Goal: Information Seeking & Learning: Learn about a topic

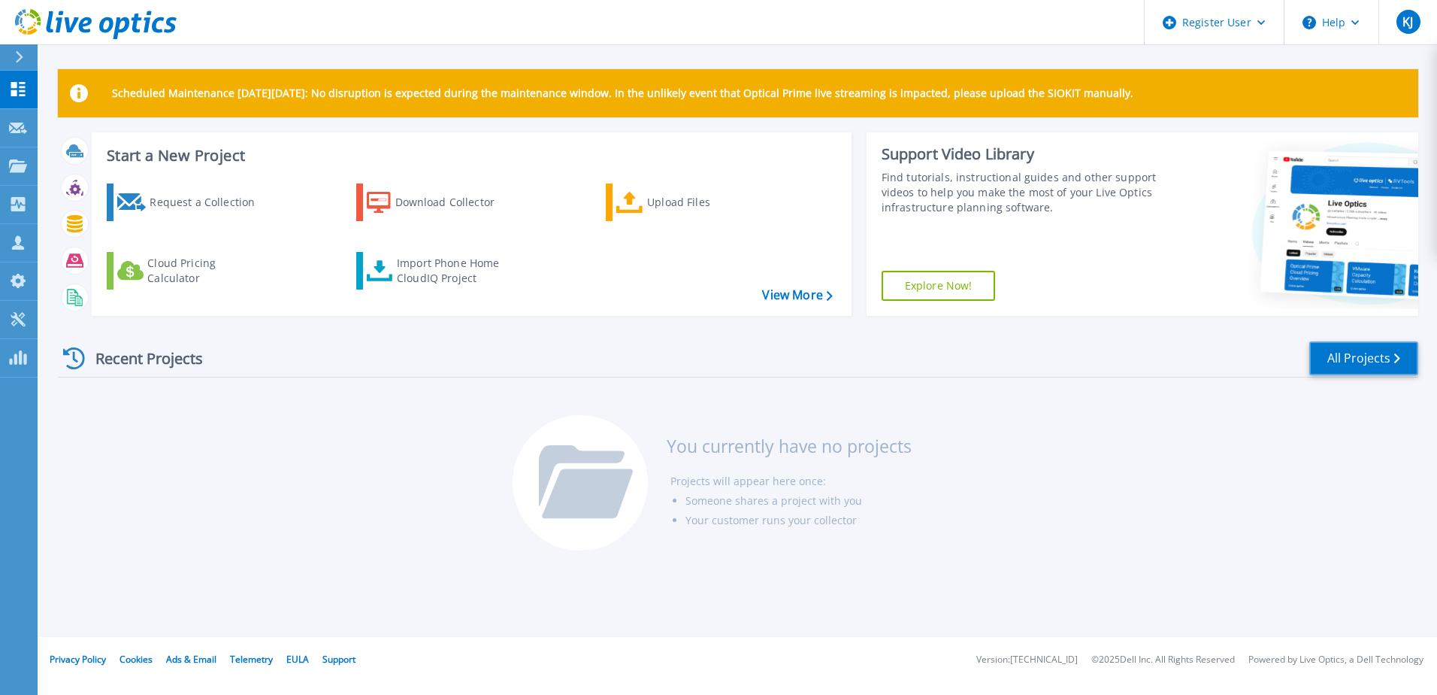
click at [1410, 370] on link "All Projects" at bounding box center [1364, 358] width 109 height 34
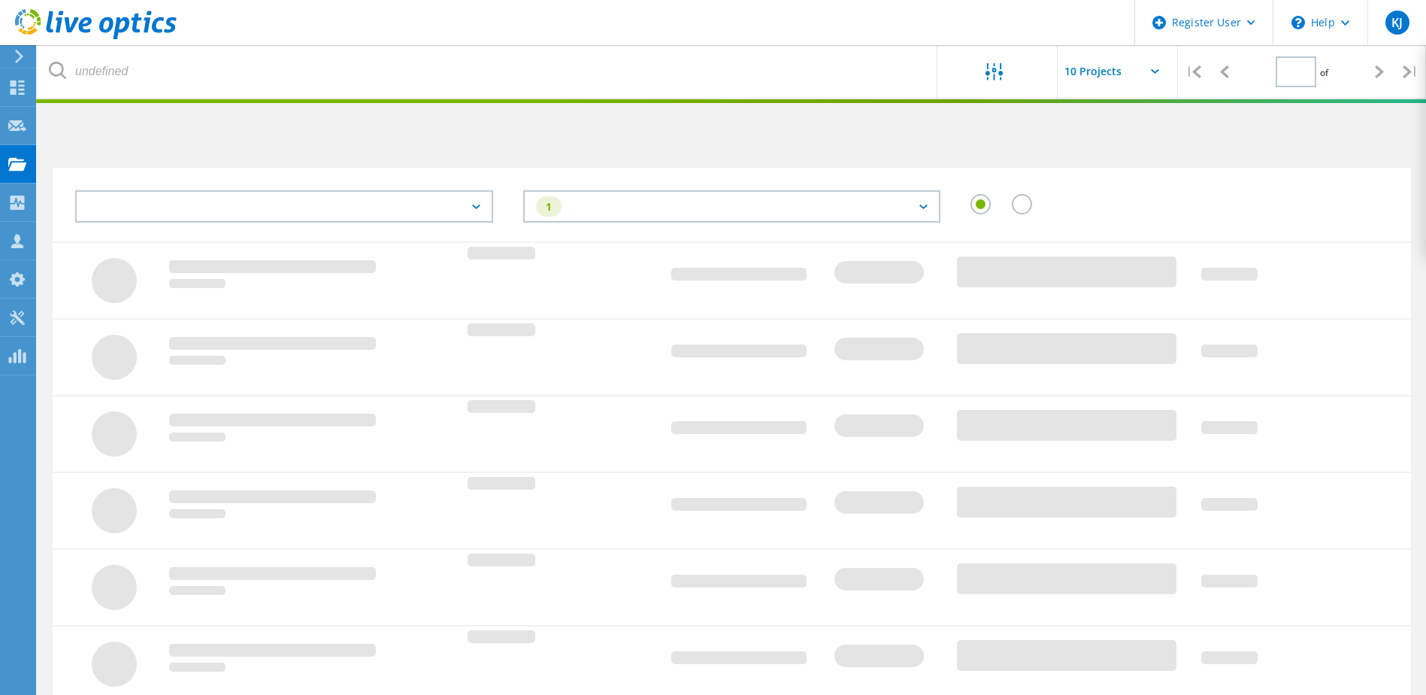
type input "1"
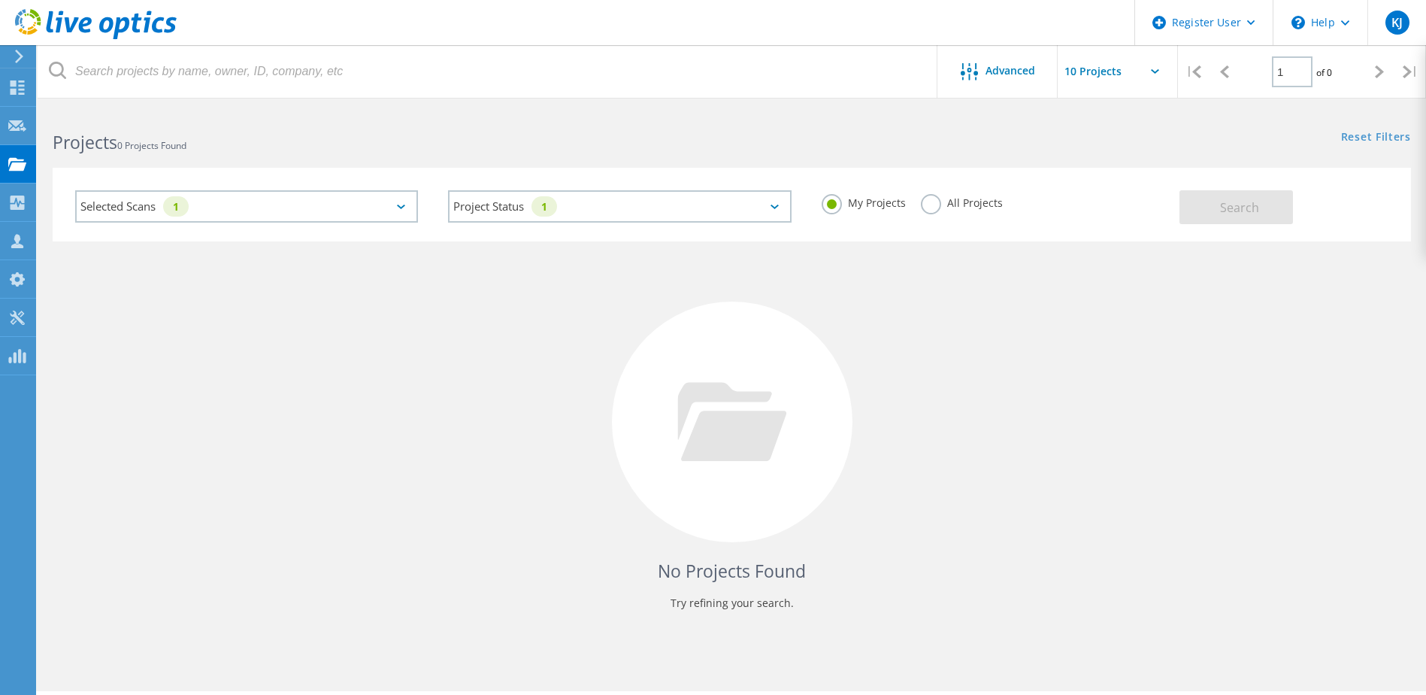
click at [944, 198] on label "All Projects" at bounding box center [962, 201] width 82 height 14
click at [0, 0] on input "All Projects" at bounding box center [0, 0] width 0 height 0
click at [1224, 209] on span "Search" at bounding box center [1239, 207] width 39 height 17
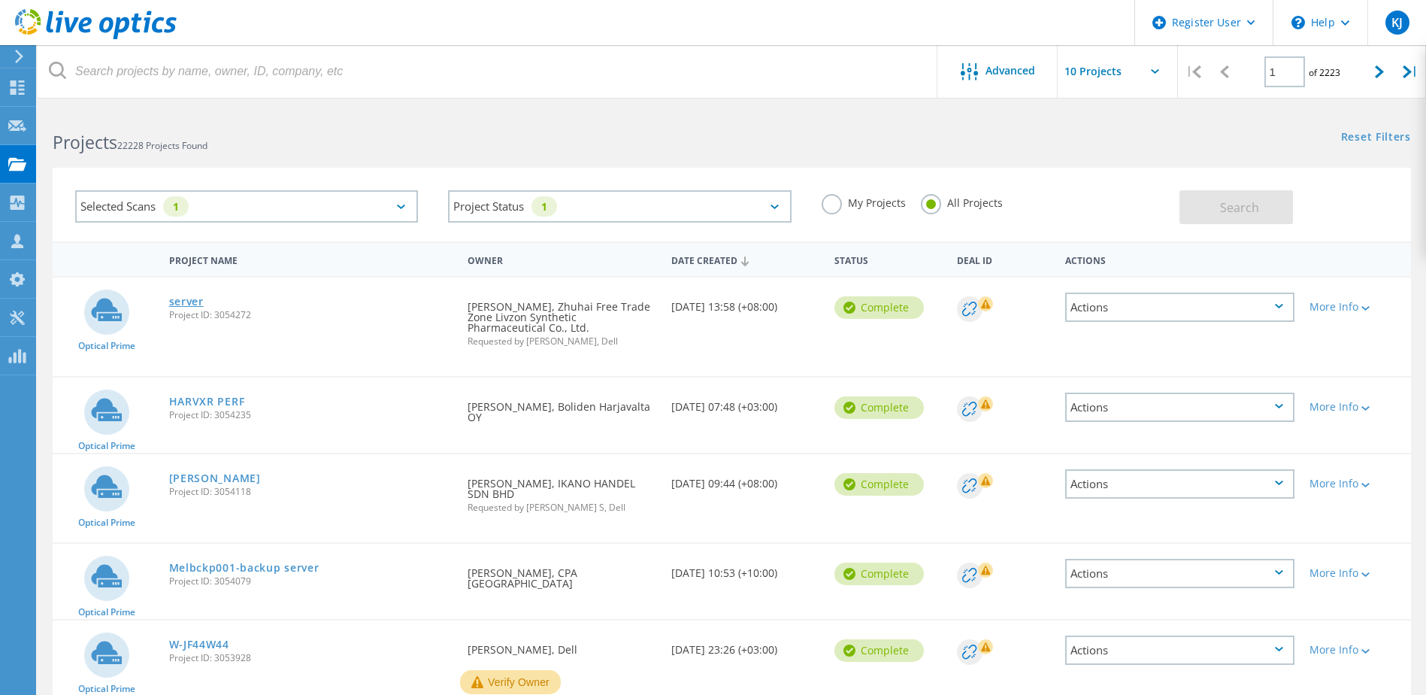
click at [186, 298] on link "server" at bounding box center [186, 301] width 35 height 11
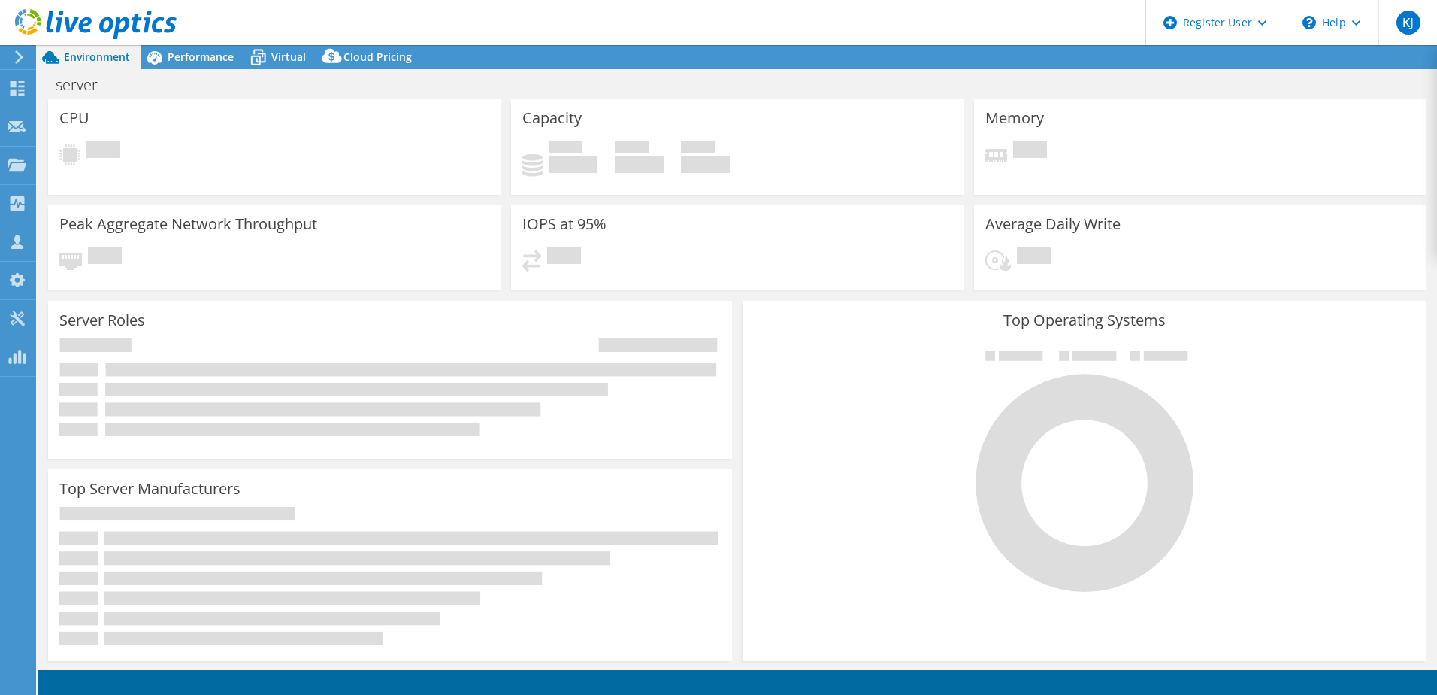
select select "USD"
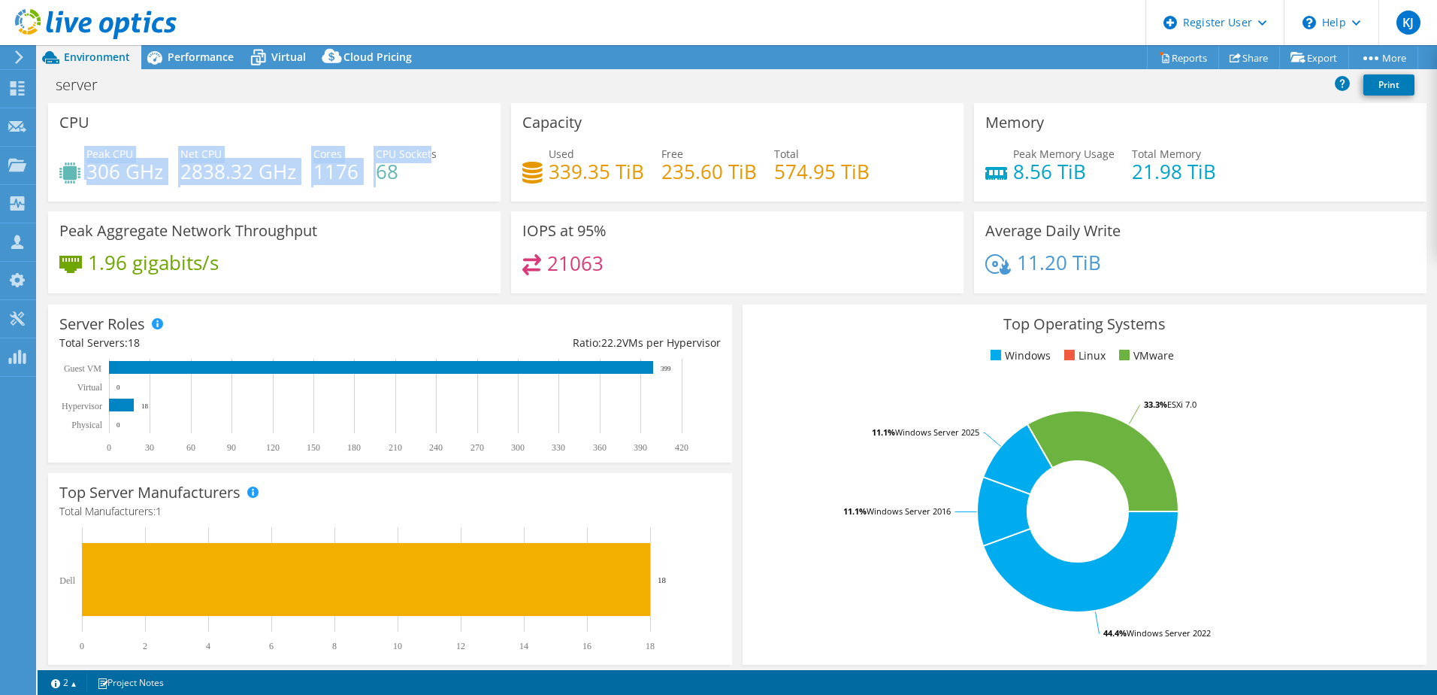
drag, startPoint x: 83, startPoint y: 162, endPoint x: 432, endPoint y: 162, distance: 348.1
click at [432, 162] on div "Peak CPU 306 GHz Net CPU 2838.32 GHz Cores 1176 CPU Sockets 68" at bounding box center [274, 170] width 430 height 49
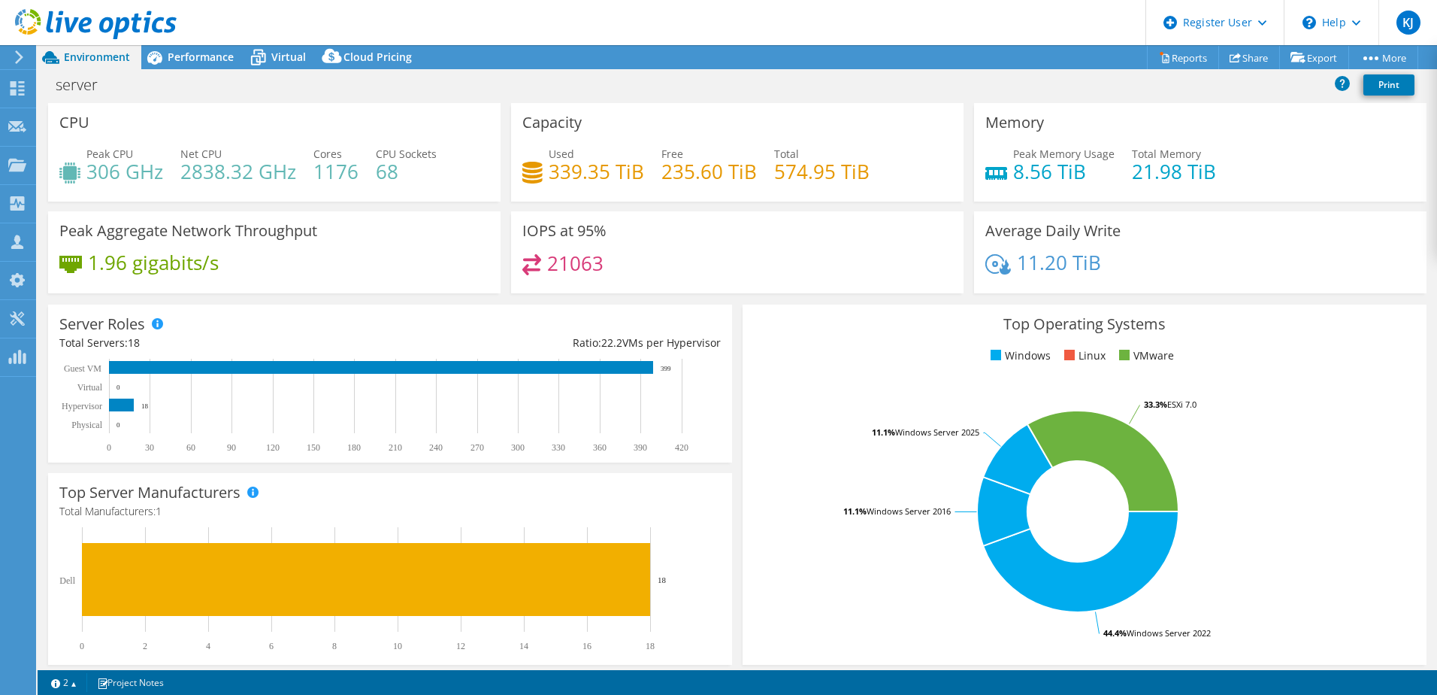
drag, startPoint x: 432, startPoint y: 162, endPoint x: 431, endPoint y: 183, distance: 21.8
click at [431, 183] on div "Peak CPU 306 GHz Net CPU 2838.32 GHz Cores 1176 CPU Sockets 68" at bounding box center [274, 170] width 430 height 49
click at [198, 62] on span "Performance" at bounding box center [201, 57] width 66 height 14
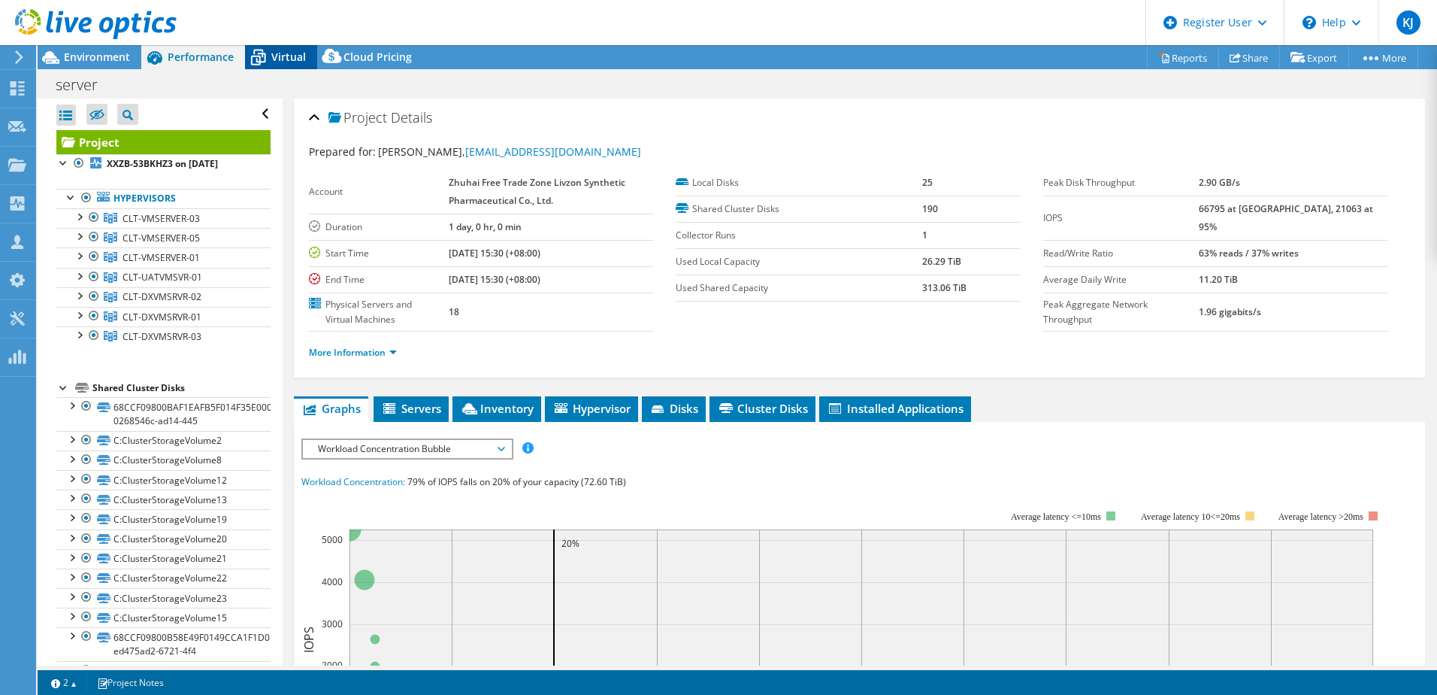
click at [267, 62] on icon at bounding box center [258, 57] width 26 height 26
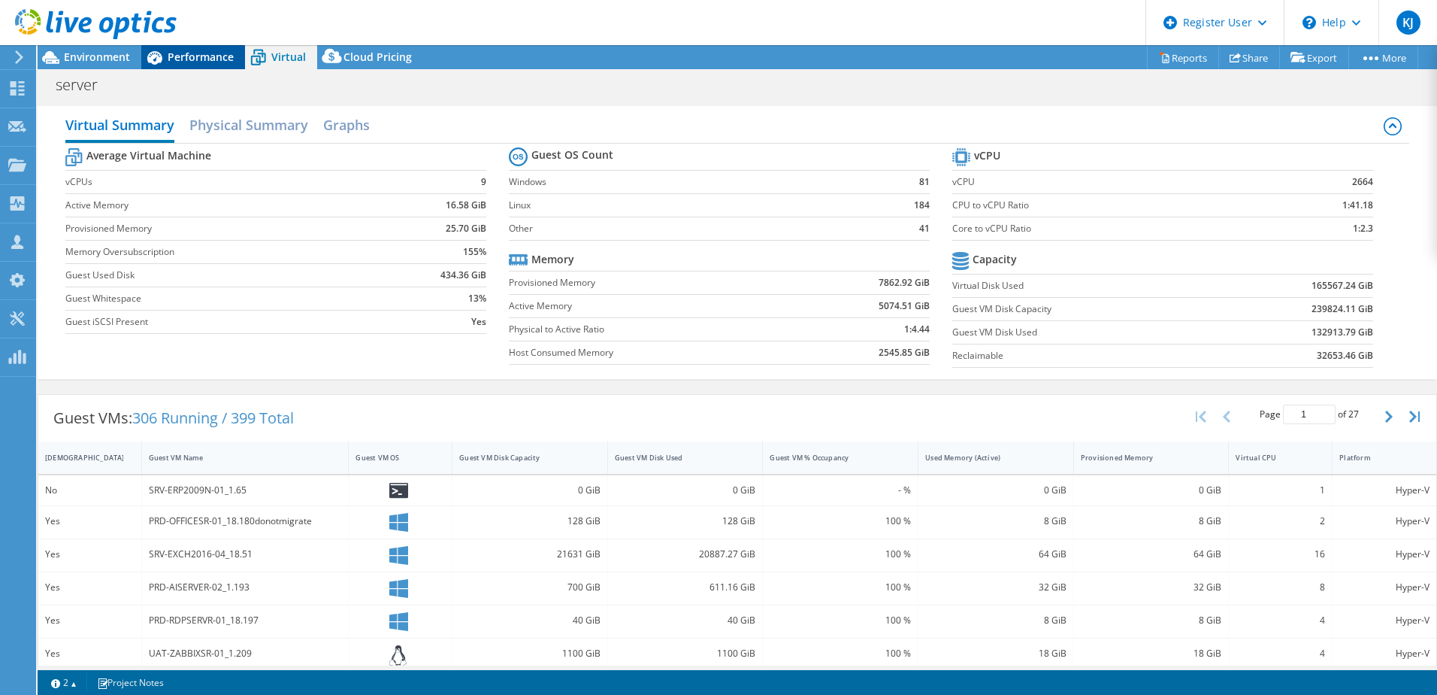
click at [198, 59] on span "Performance" at bounding box center [201, 57] width 66 height 14
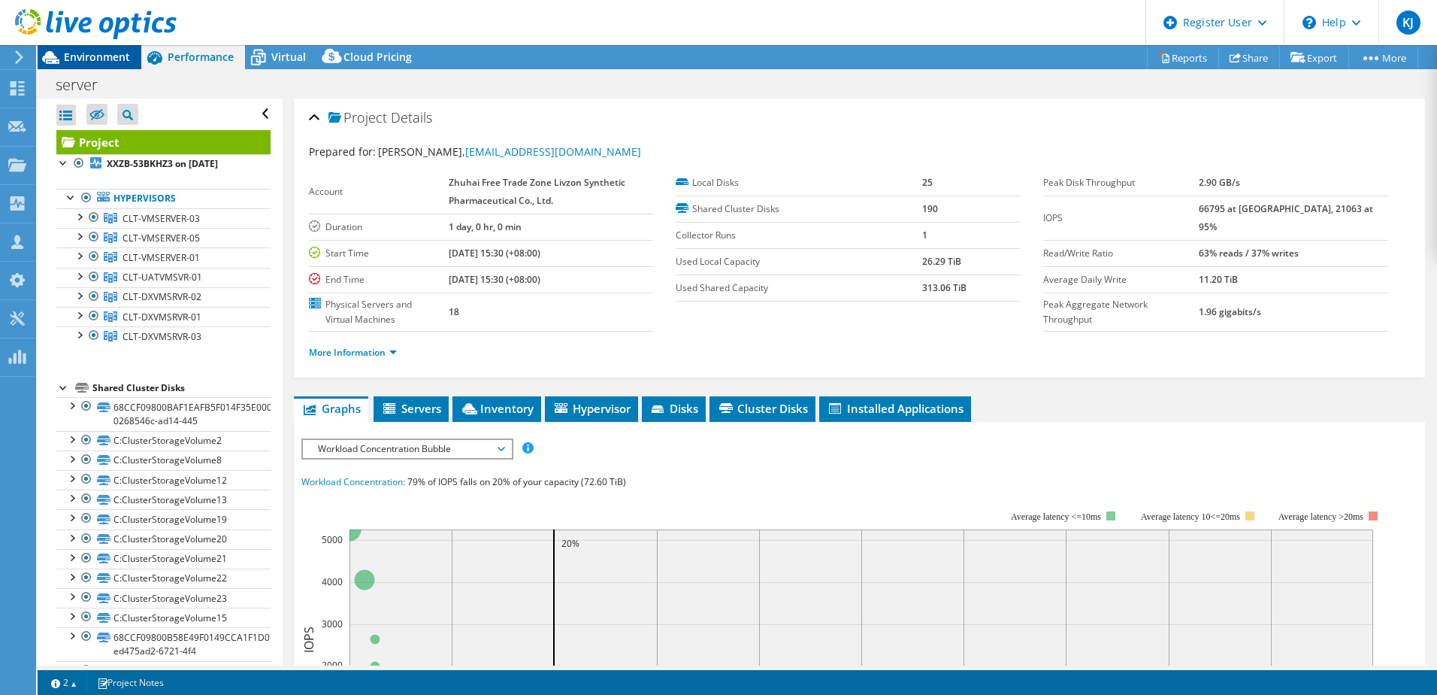
click at [111, 52] on span "Environment" at bounding box center [97, 57] width 66 height 14
